Goal: Navigation & Orientation: Go to known website

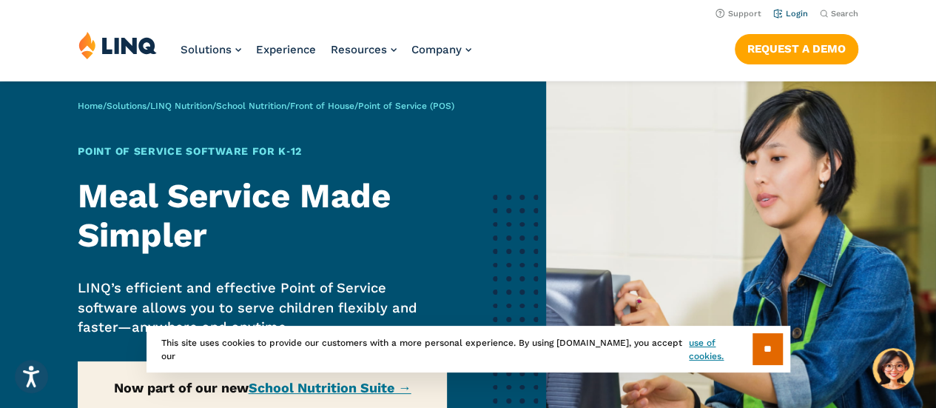
click at [791, 9] on link "Login" at bounding box center [790, 14] width 35 height 10
